Goal: Task Accomplishment & Management: Manage account settings

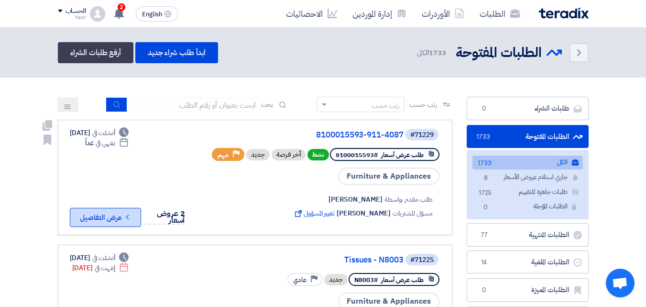
click at [111, 219] on button "Check details عرض التفاصيل" at bounding box center [105, 217] width 71 height 19
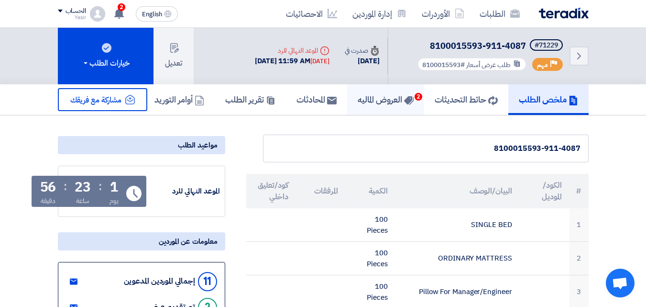
click at [372, 102] on h5 "العروض الماليه 2" at bounding box center [386, 99] width 56 height 11
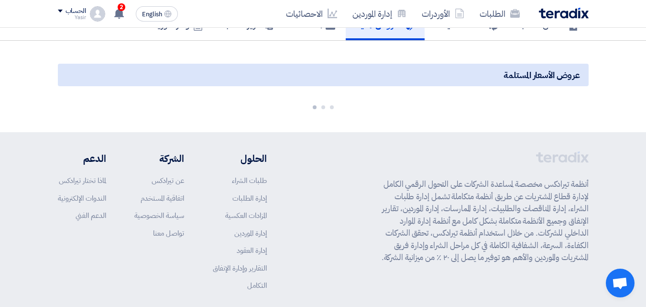
scroll to position [96, 0]
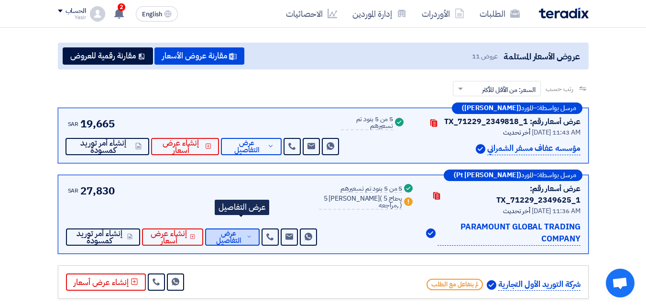
click at [244, 230] on span "عرض التفاصيل" at bounding box center [229, 237] width 32 height 14
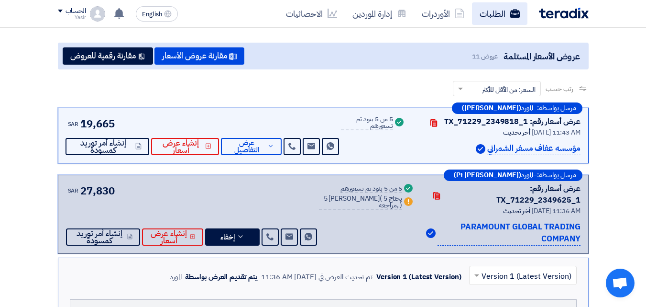
click at [484, 21] on link "الطلبات" at bounding box center [499, 13] width 55 height 22
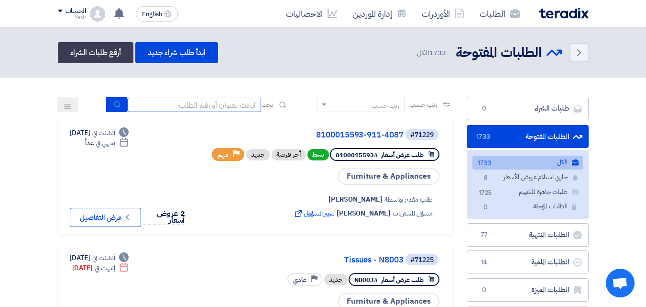
click at [203, 103] on input at bounding box center [194, 105] width 134 height 14
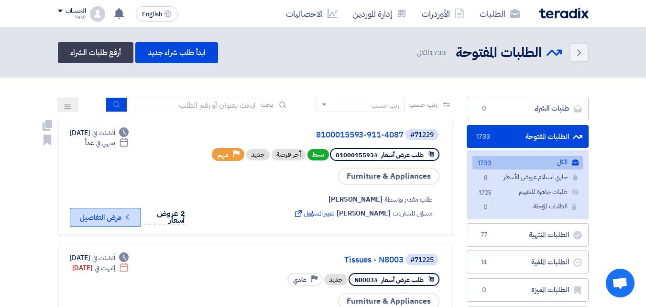
click at [111, 215] on button "Check details عرض التفاصيل" at bounding box center [105, 217] width 71 height 19
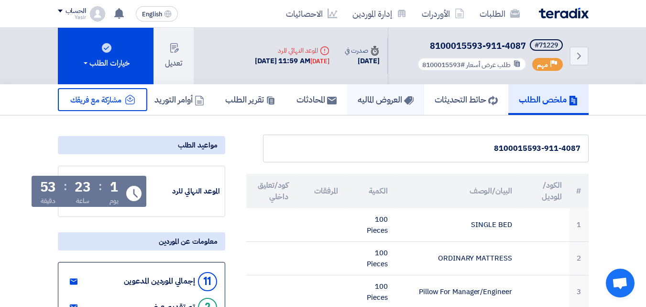
click at [375, 99] on h5 "العروض الماليه" at bounding box center [386, 99] width 56 height 11
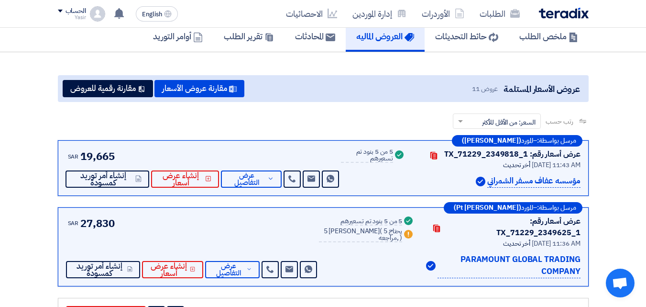
scroll to position [96, 0]
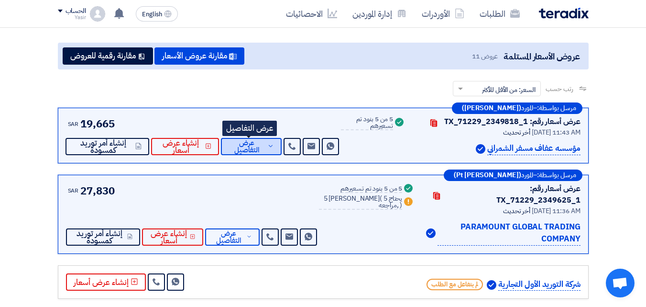
click at [242, 147] on span "عرض التفاصيل" at bounding box center [247, 146] width 37 height 14
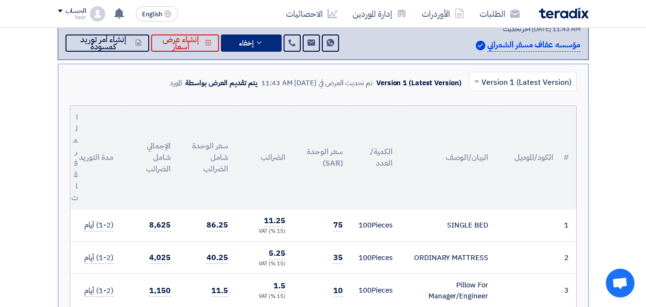
scroll to position [191, 0]
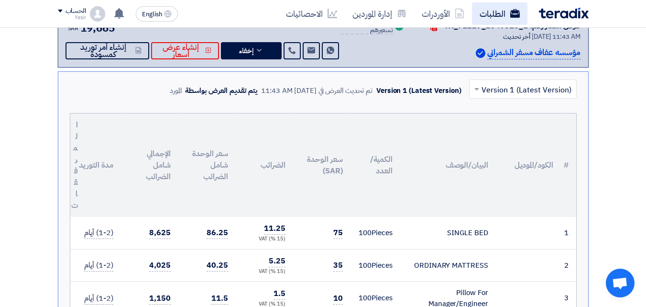
click at [479, 18] on link "الطلبات" at bounding box center [499, 13] width 55 height 22
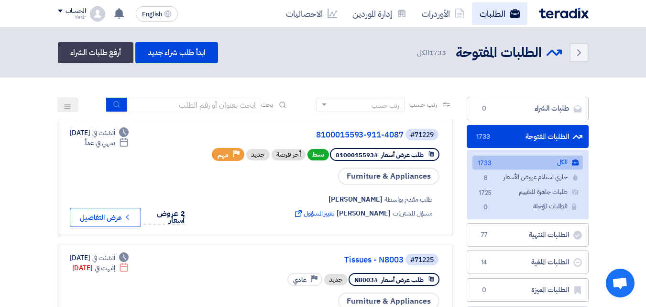
click at [491, 9] on link "الطلبات" at bounding box center [499, 13] width 55 height 22
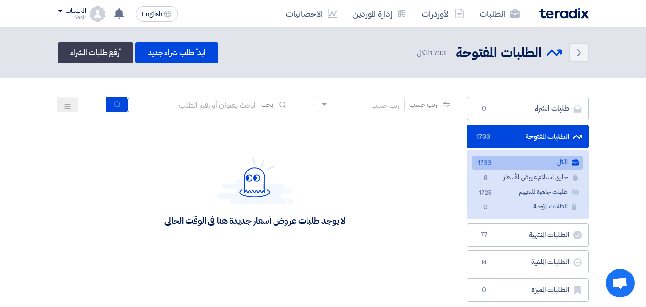
drag, startPoint x: 241, startPoint y: 107, endPoint x: 233, endPoint y: 106, distance: 7.7
click at [241, 107] on input at bounding box center [194, 105] width 134 height 14
type input "911"
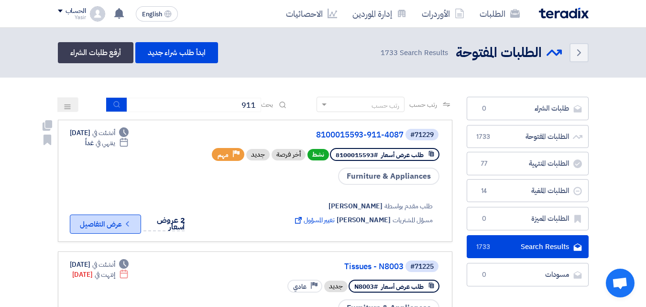
click at [121, 227] on button "Check details عرض التفاصيل" at bounding box center [105, 223] width 71 height 19
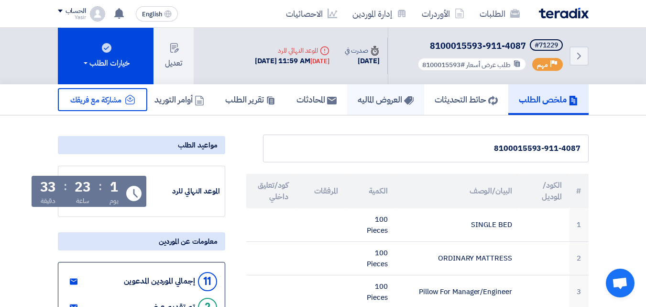
click at [373, 99] on h5 "العروض الماليه" at bounding box center [386, 99] width 56 height 11
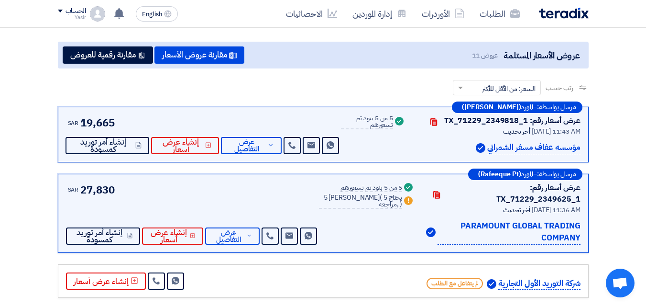
scroll to position [96, 0]
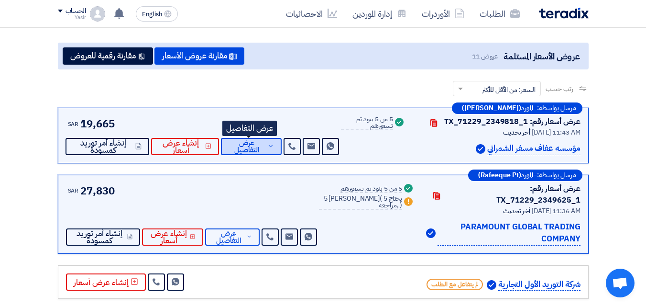
click at [247, 150] on span "عرض التفاصيل" at bounding box center [247, 146] width 37 height 14
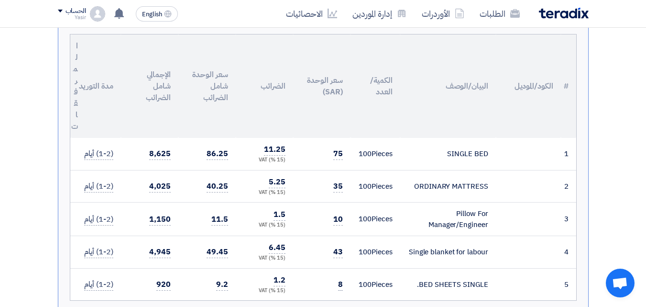
scroll to position [287, 0]
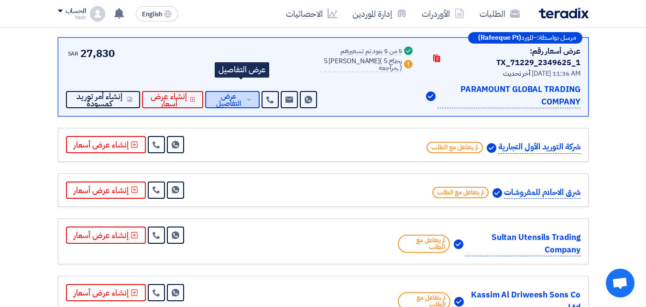
click at [242, 93] on span "عرض التفاصيل" at bounding box center [229, 100] width 32 height 14
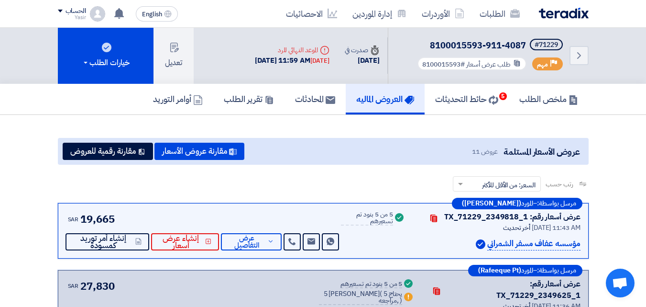
scroll to position [0, 0]
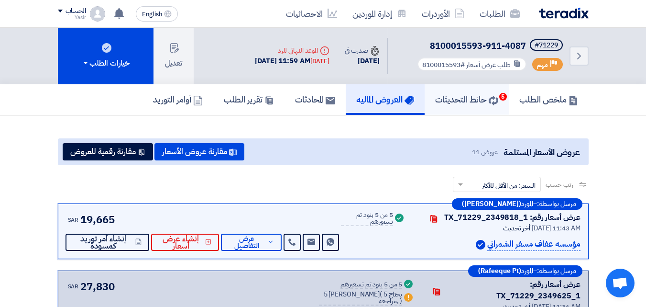
click at [460, 99] on h5 "حائط التحديثات 5" at bounding box center [466, 99] width 63 height 11
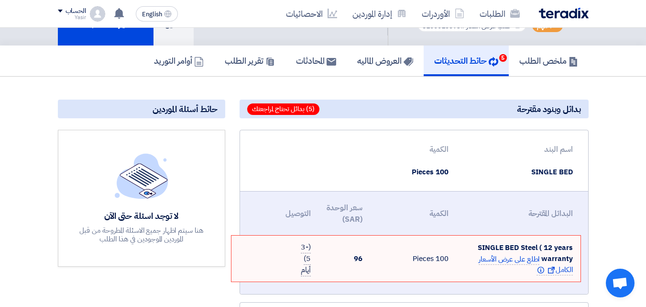
scroll to position [22, 0]
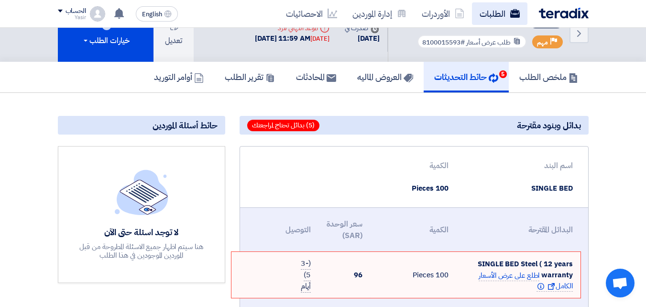
click at [483, 20] on link "الطلبات" at bounding box center [499, 13] width 55 height 22
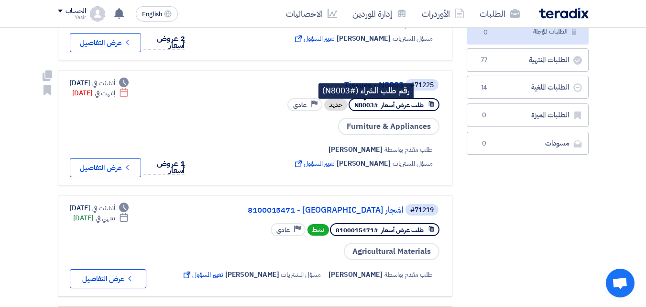
scroll to position [191, 0]
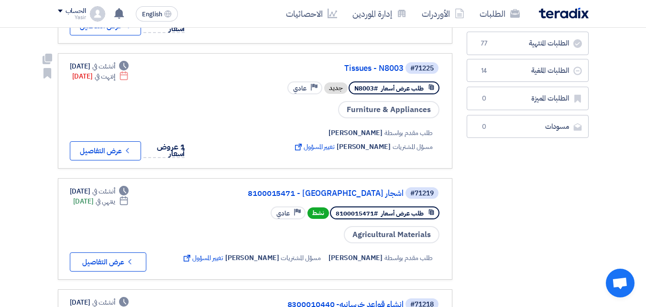
click at [351, 118] on span "Furniture & Appliances" at bounding box center [388, 109] width 101 height 17
click at [297, 131] on div "طلب مقدم بواسطة Mirghani Ali مسؤل المشتريات Mirghani Ali تغيير المسؤول External…" at bounding box center [320, 139] width 242 height 41
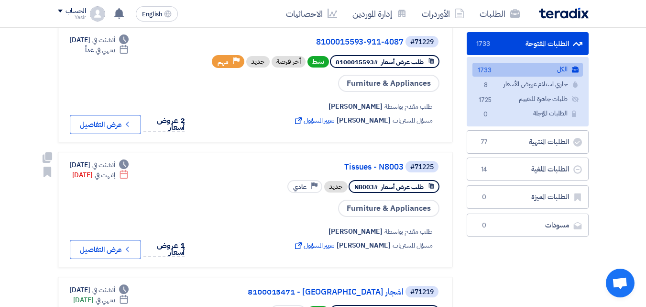
scroll to position [0, 0]
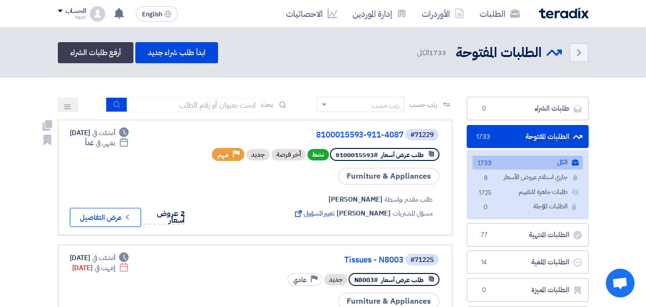
click at [223, 159] on span "مهم" at bounding box center [223, 154] width 11 height 9
click at [261, 160] on div "جديد" at bounding box center [257, 154] width 23 height 11
click at [283, 160] on div "أخر فرصة" at bounding box center [289, 154] width 34 height 11
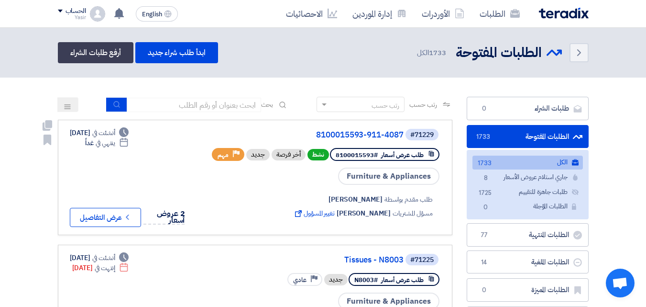
click at [283, 160] on div "أخر فرصة" at bounding box center [289, 154] width 34 height 11
click at [279, 199] on div "طلب مقدم بواسطة Yasir Ali مسؤل المشتريات Yasir Ali تغيير المسؤول External link" at bounding box center [320, 206] width 242 height 41
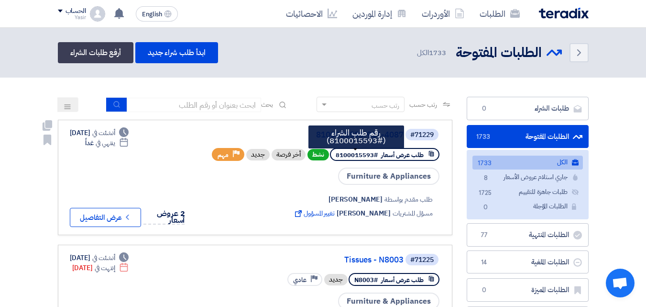
click at [353, 159] on span "#8100015593" at bounding box center [357, 154] width 42 height 9
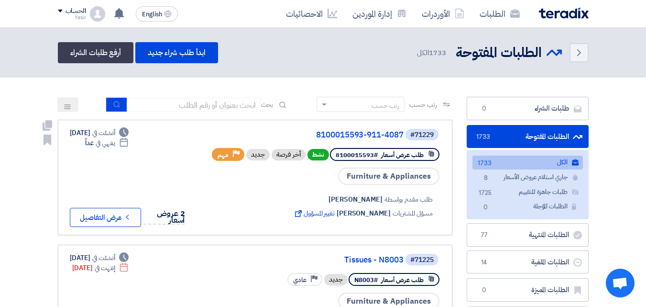
click at [318, 186] on div "Furniture & Appliances" at bounding box center [320, 175] width 242 height 19
click at [125, 211] on button "Check details عرض التفاصيل" at bounding box center [105, 217] width 71 height 19
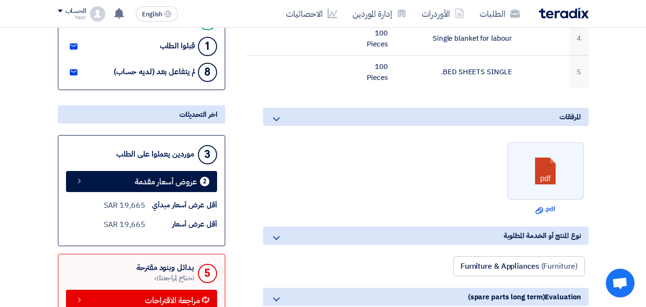
scroll to position [383, 0]
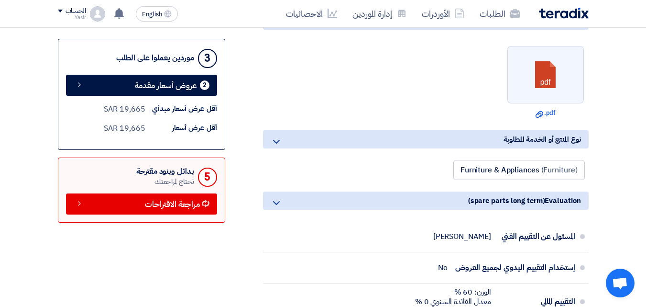
click at [505, 26] on div "الطلبات الأوردرات إدارة الموردين الاحصائيات English EN لقد استلمت عرض سعر بقيمه…" at bounding box center [323, 13] width 545 height 27
click at [502, 23] on link "الطلبات" at bounding box center [499, 13] width 55 height 22
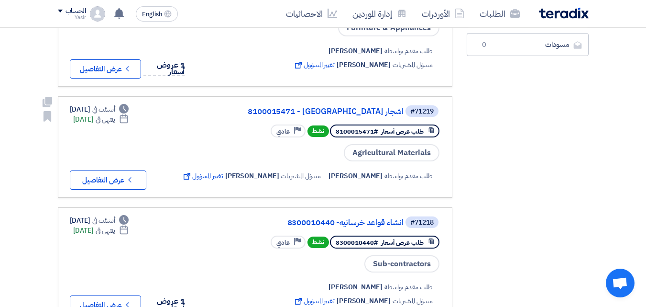
scroll to position [335, 0]
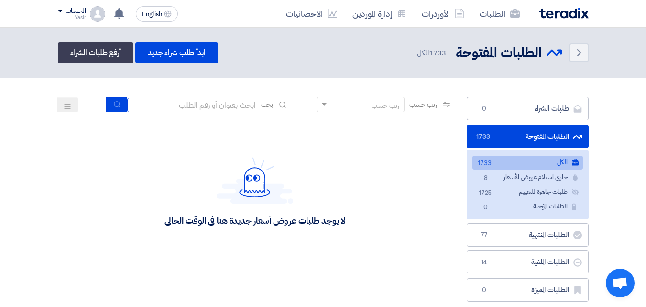
click at [244, 111] on input at bounding box center [194, 105] width 134 height 14
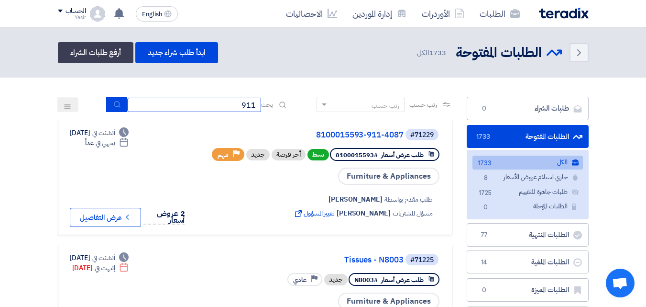
type input "911"
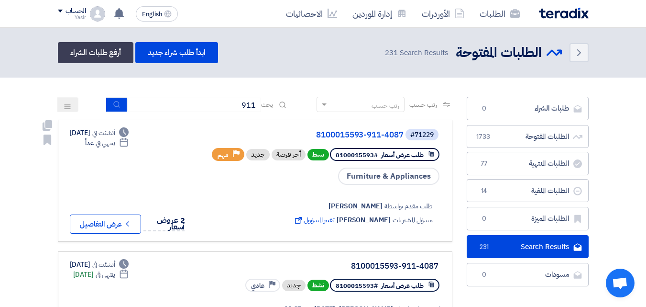
click at [117, 179] on div "Deadline أنشئت في Aug 31, 2025 Deadline ينتهي في غداً 2 عروض أسعار Check detail…" at bounding box center [130, 181] width 121 height 106
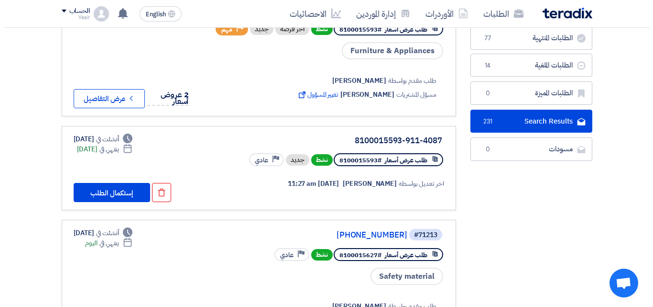
scroll to position [144, 0]
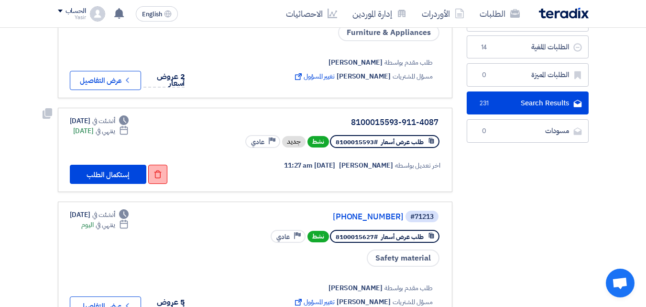
click at [155, 174] on use at bounding box center [157, 174] width 7 height 8
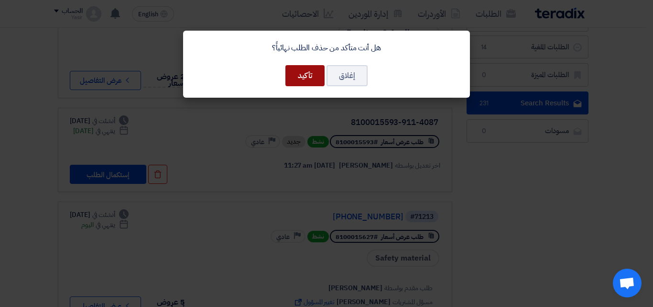
click at [290, 73] on button "تأكيد" at bounding box center [305, 75] width 39 height 21
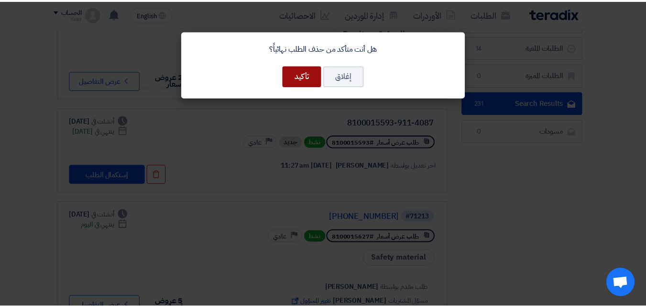
scroll to position [0, 0]
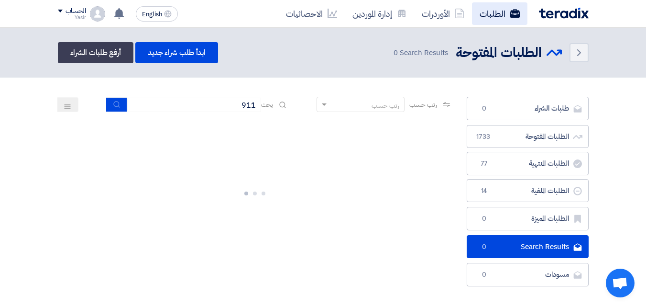
click at [494, 17] on link "الطلبات" at bounding box center [499, 13] width 55 height 22
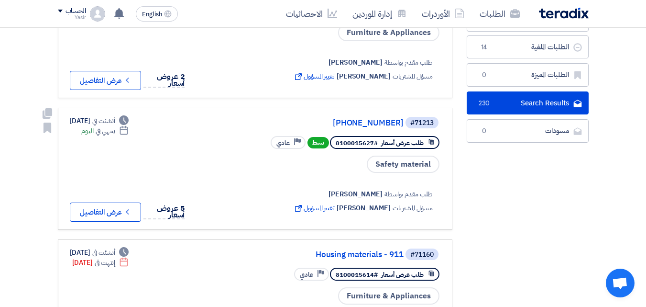
scroll to position [191, 0]
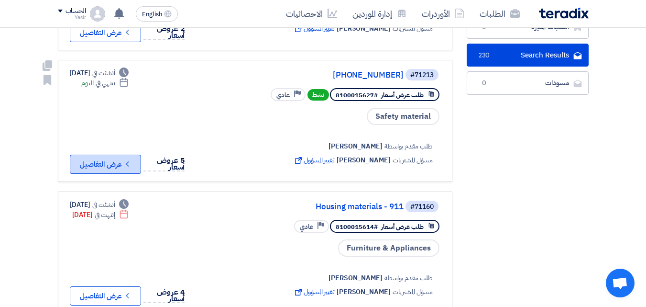
click at [114, 160] on button "Check details عرض التفاصيل" at bounding box center [105, 164] width 71 height 19
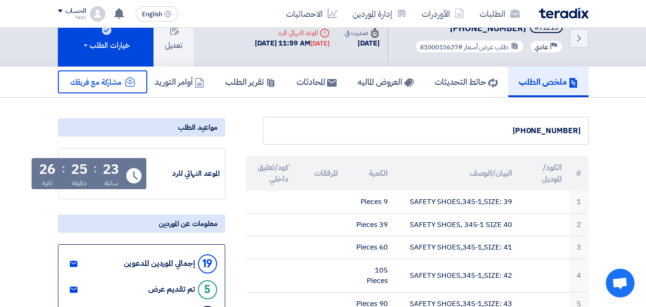
scroll to position [48, 0]
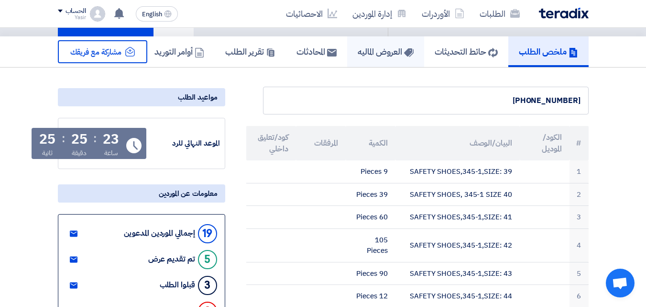
click at [382, 51] on h5 "العروض الماليه" at bounding box center [386, 51] width 56 height 11
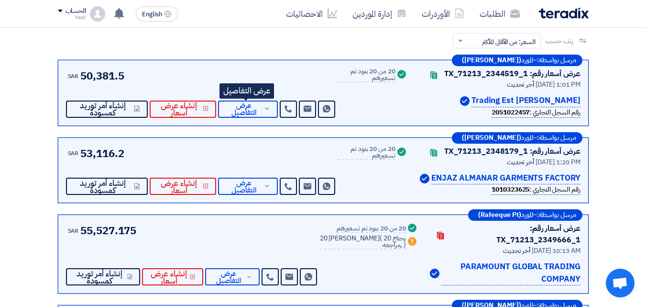
scroll to position [48, 0]
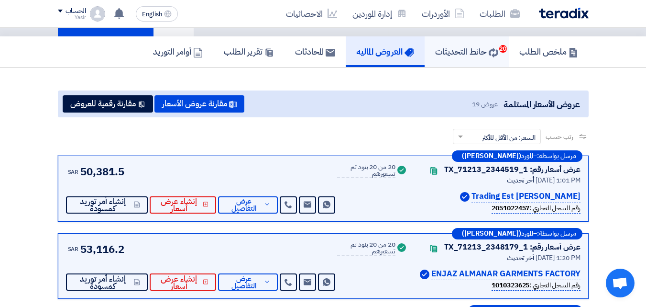
click at [485, 49] on h5 "حائط التحديثات 20" at bounding box center [466, 51] width 63 height 11
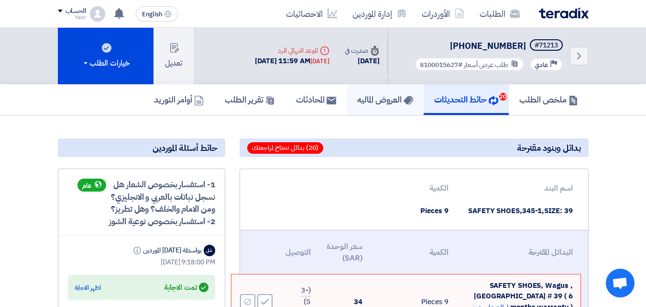
click at [392, 104] on h5 "العروض الماليه" at bounding box center [385, 99] width 56 height 11
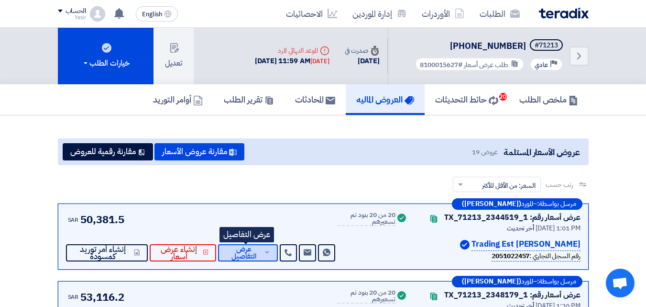
click at [247, 251] on span "عرض التفاصيل" at bounding box center [244, 252] width 36 height 14
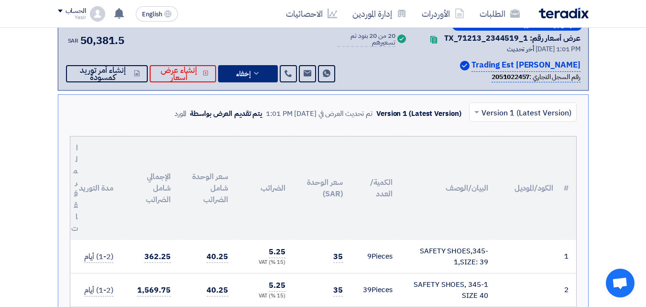
scroll to position [239, 0]
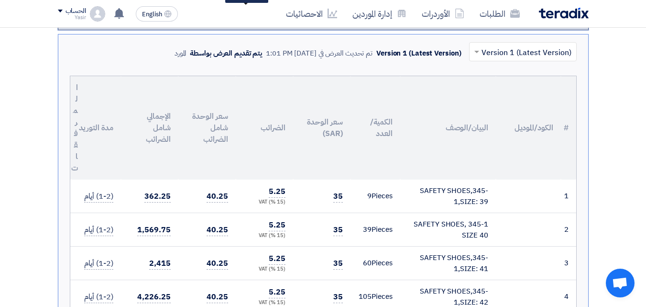
click at [497, 57] on input "text" at bounding box center [528, 52] width 88 height 16
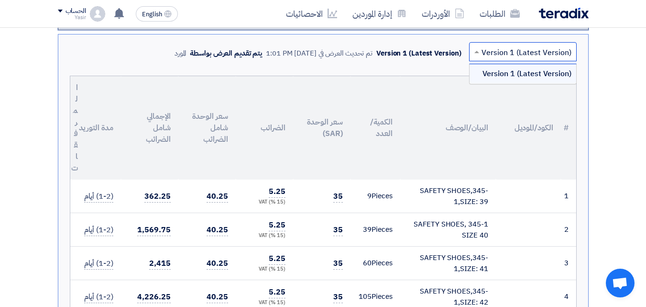
click at [494, 53] on input "text" at bounding box center [528, 52] width 88 height 16
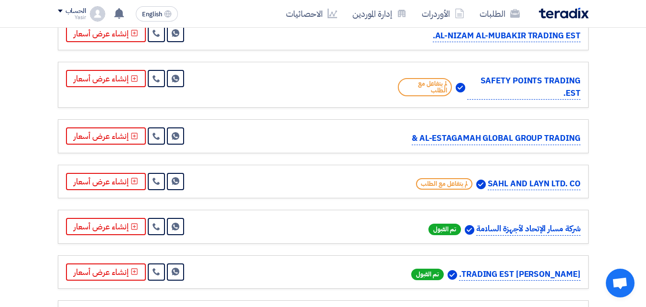
scroll to position [1770, 0]
